Goal: Task Accomplishment & Management: Manage account settings

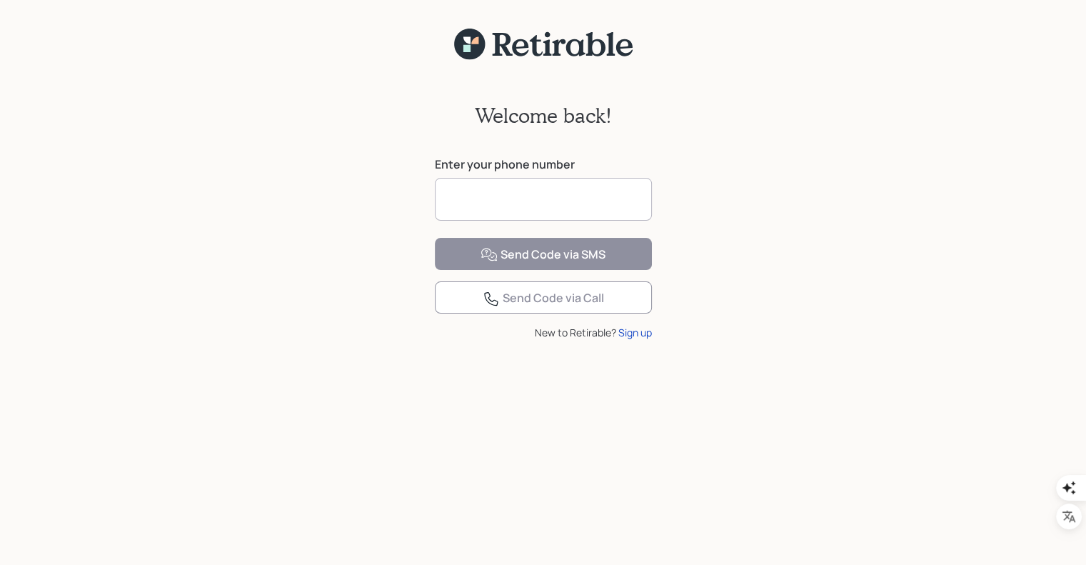
click at [563, 208] on input at bounding box center [543, 199] width 217 height 43
click at [578, 200] on input at bounding box center [543, 199] width 217 height 43
type input "**********"
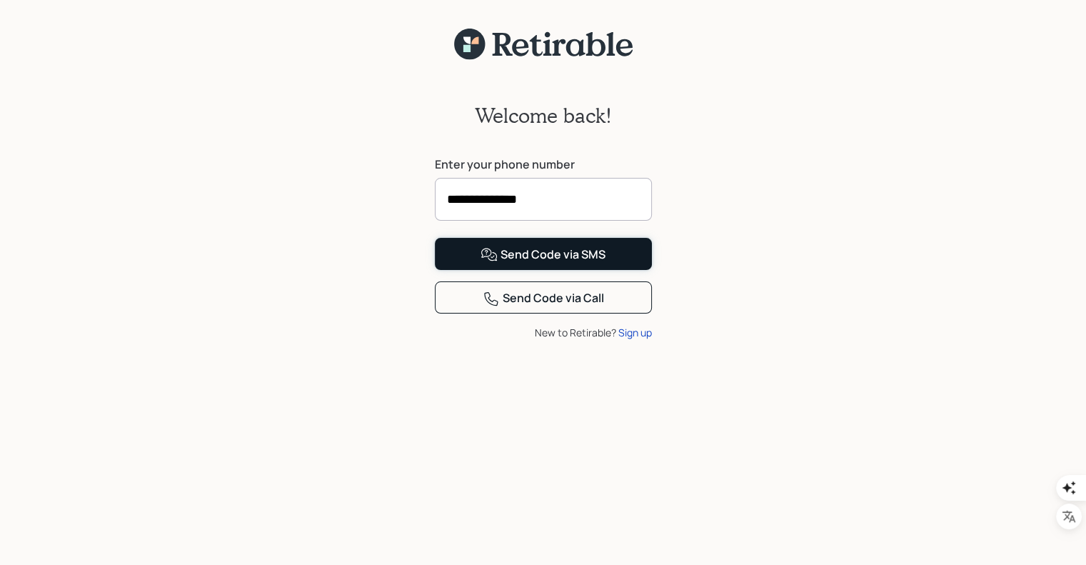
click at [538, 263] on div "Send Code via SMS" at bounding box center [543, 254] width 125 height 17
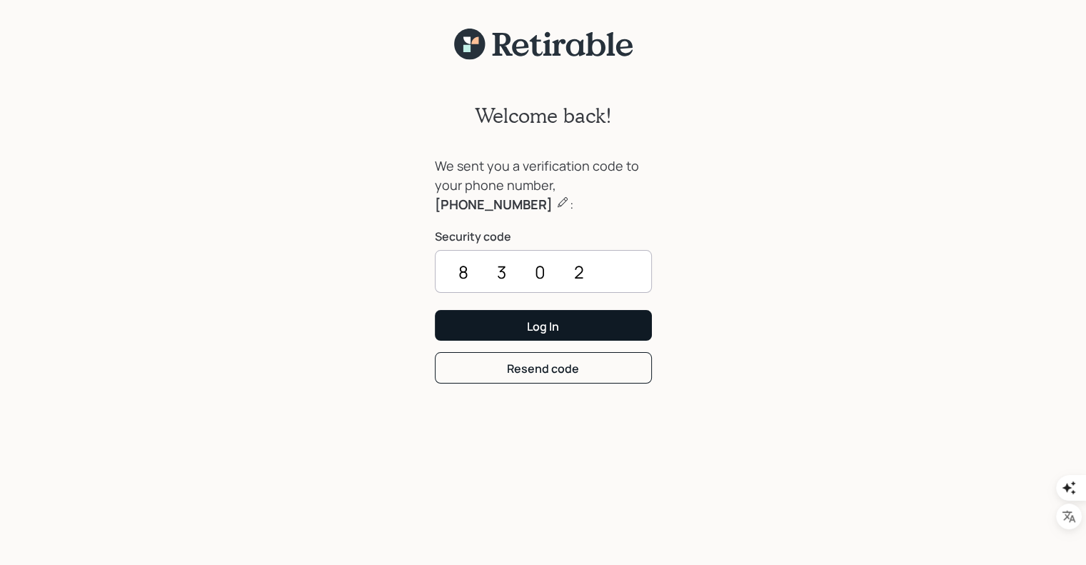
type input "8302"
click at [543, 331] on div "Log In" at bounding box center [543, 326] width 32 height 16
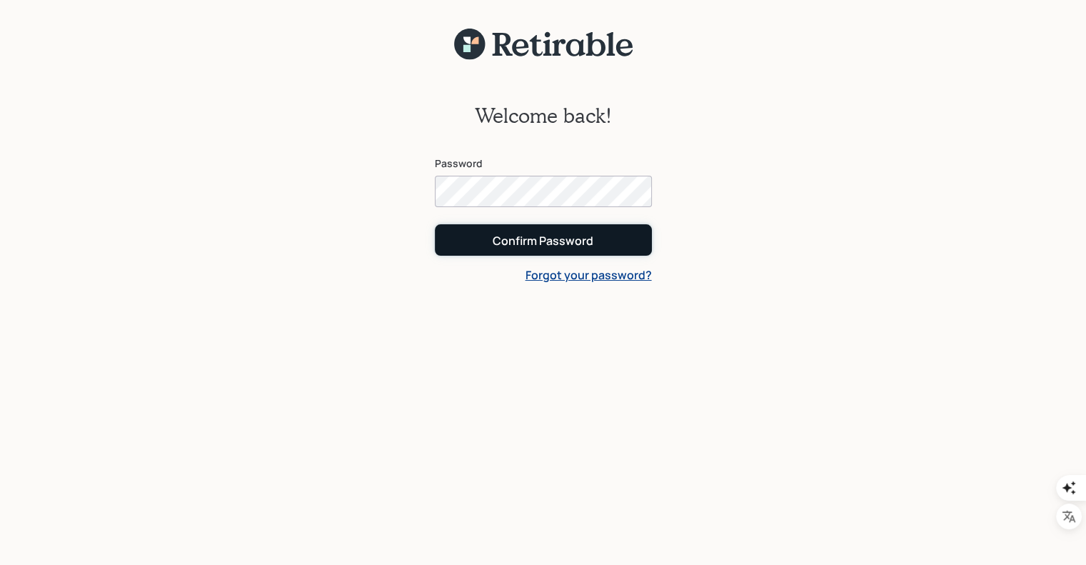
click at [566, 243] on div "Confirm Password" at bounding box center [543, 241] width 101 height 16
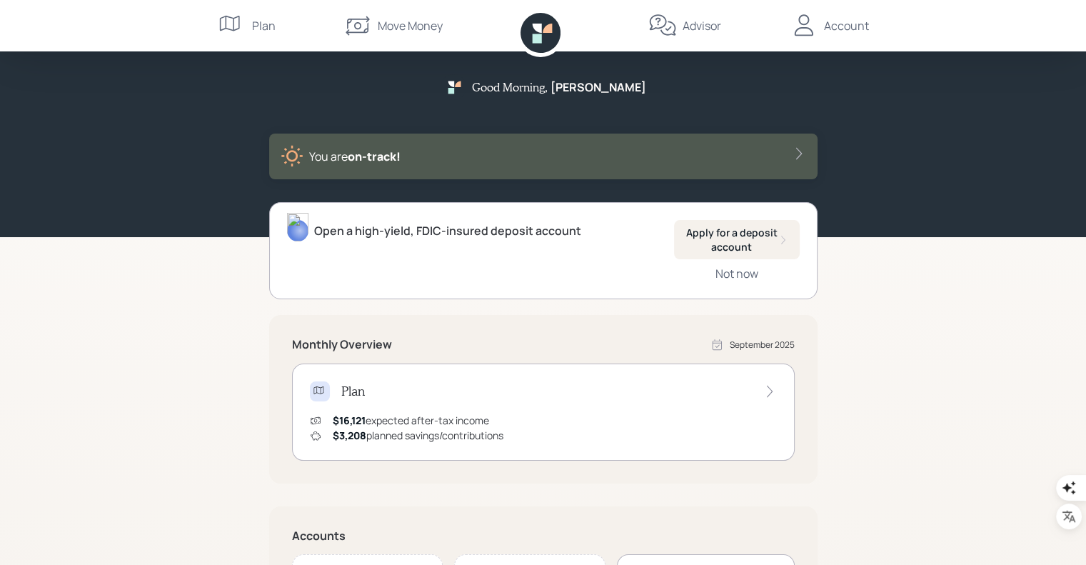
click at [844, 27] on div "Account" at bounding box center [846, 25] width 45 height 17
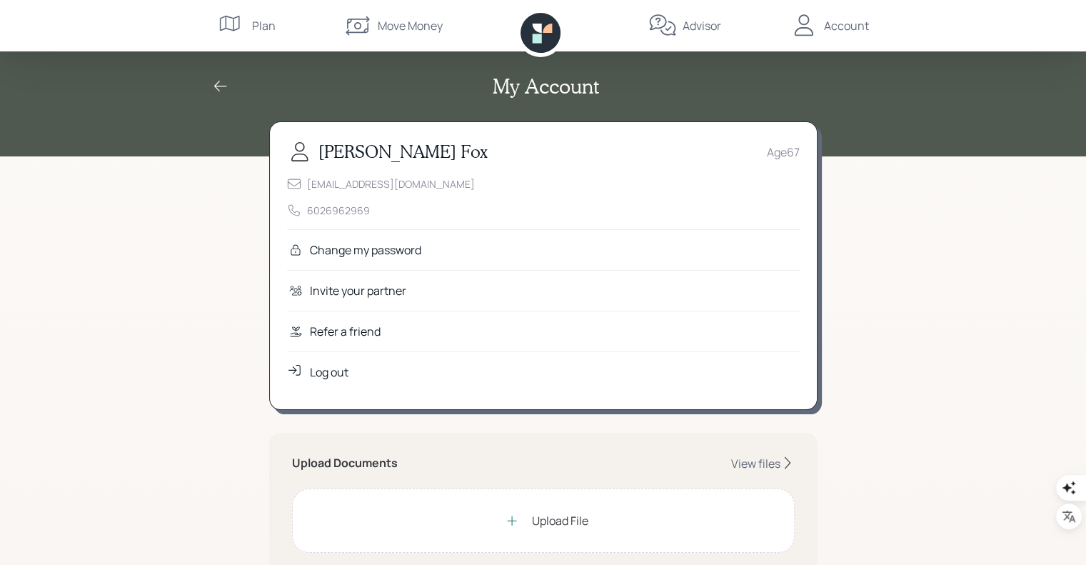
click at [244, 17] on icon at bounding box center [232, 25] width 29 height 29
